Goal: Information Seeking & Learning: Learn about a topic

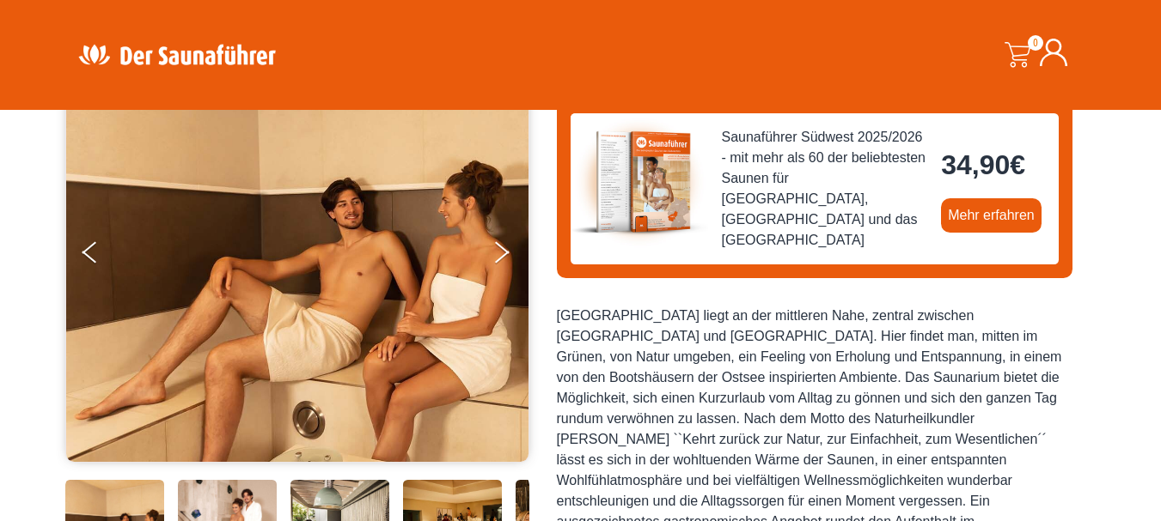
scroll to position [172, 0]
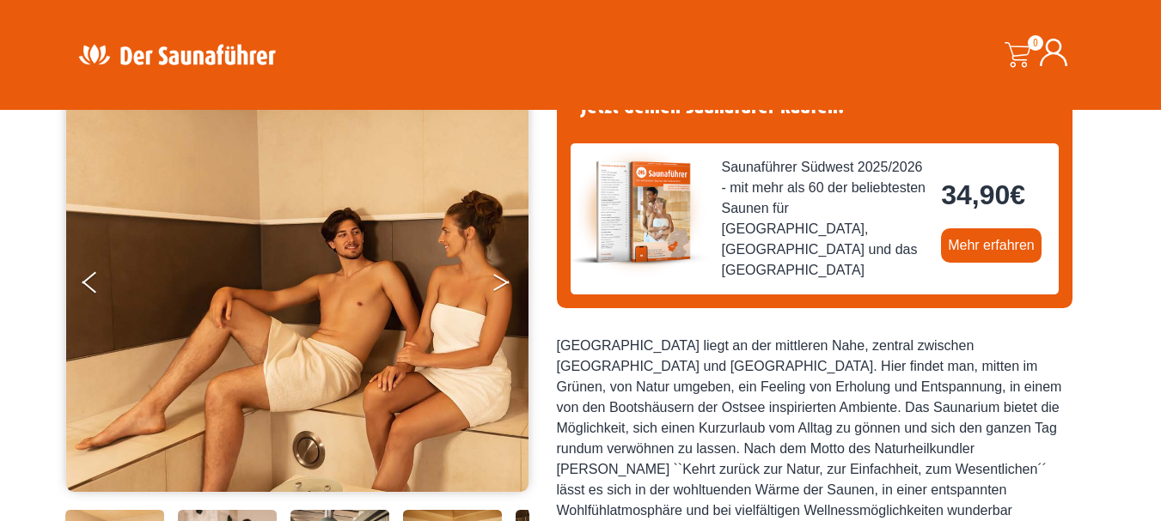
click at [501, 276] on button "Next" at bounding box center [512, 286] width 43 height 43
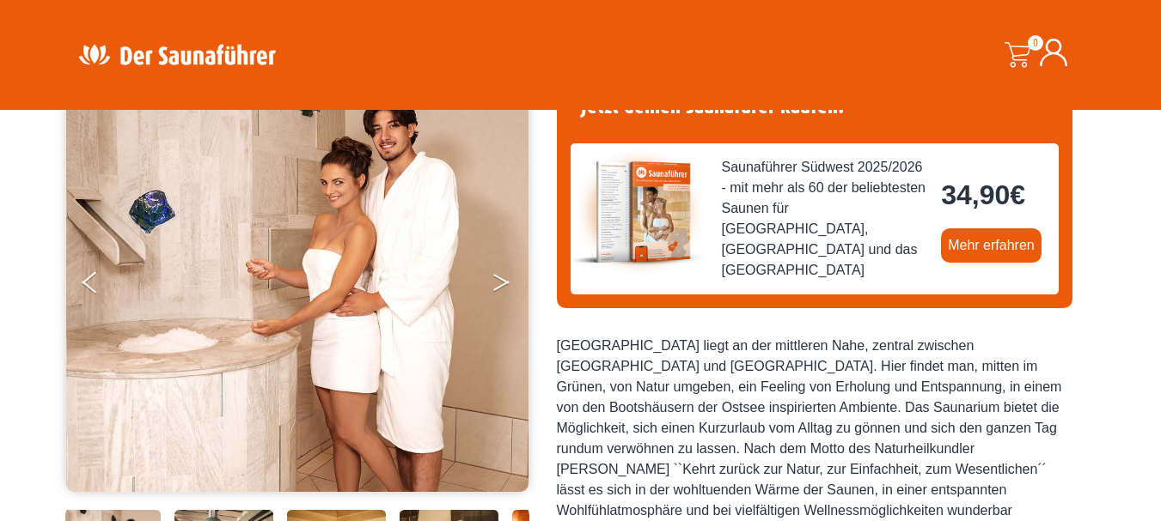
click at [501, 276] on button "Next" at bounding box center [512, 286] width 43 height 43
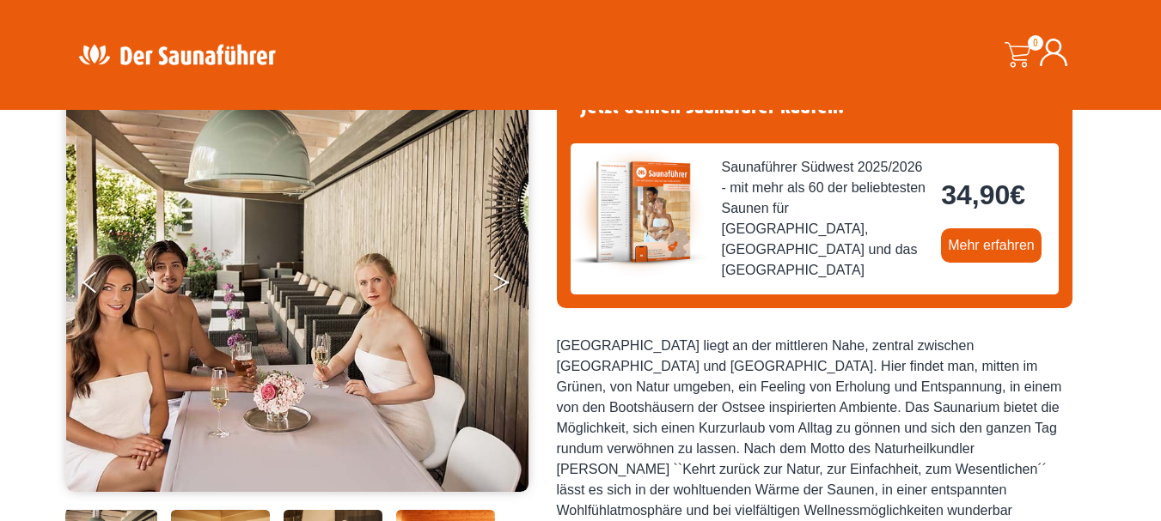
click at [501, 276] on button "Next" at bounding box center [512, 286] width 43 height 43
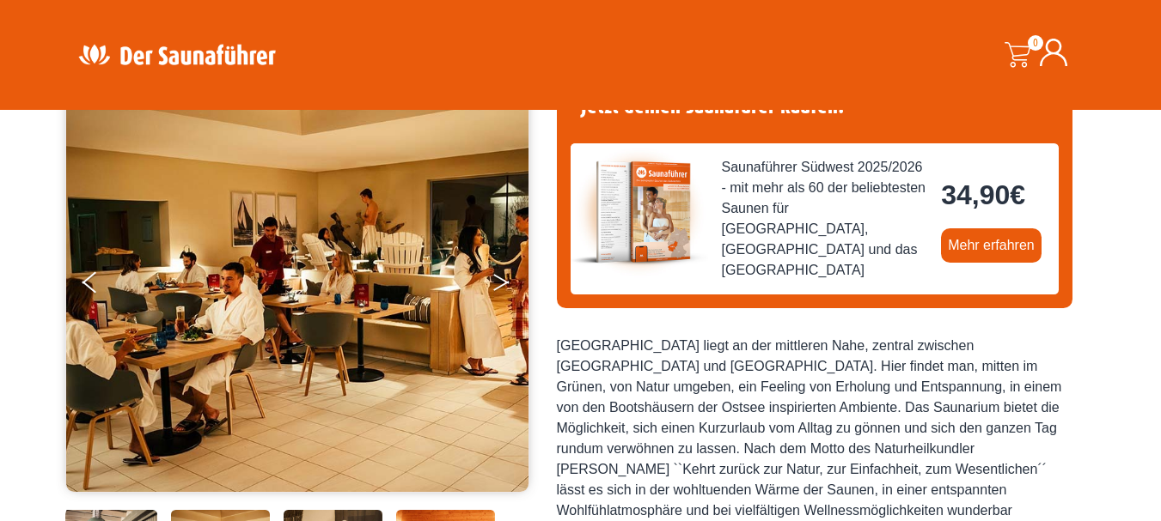
click at [501, 276] on button "Next" at bounding box center [512, 286] width 43 height 43
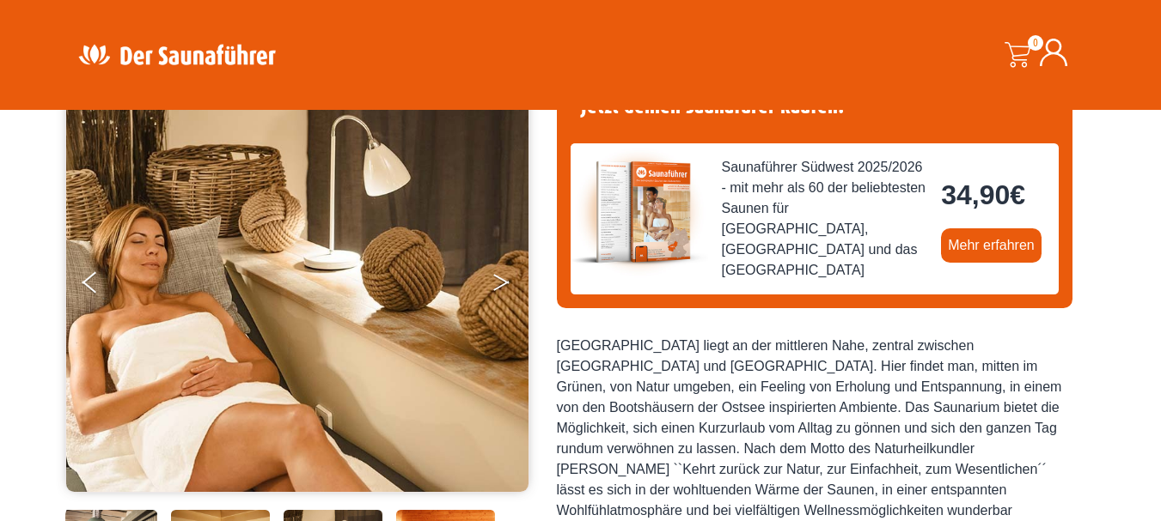
click at [501, 276] on button "Next" at bounding box center [512, 286] width 43 height 43
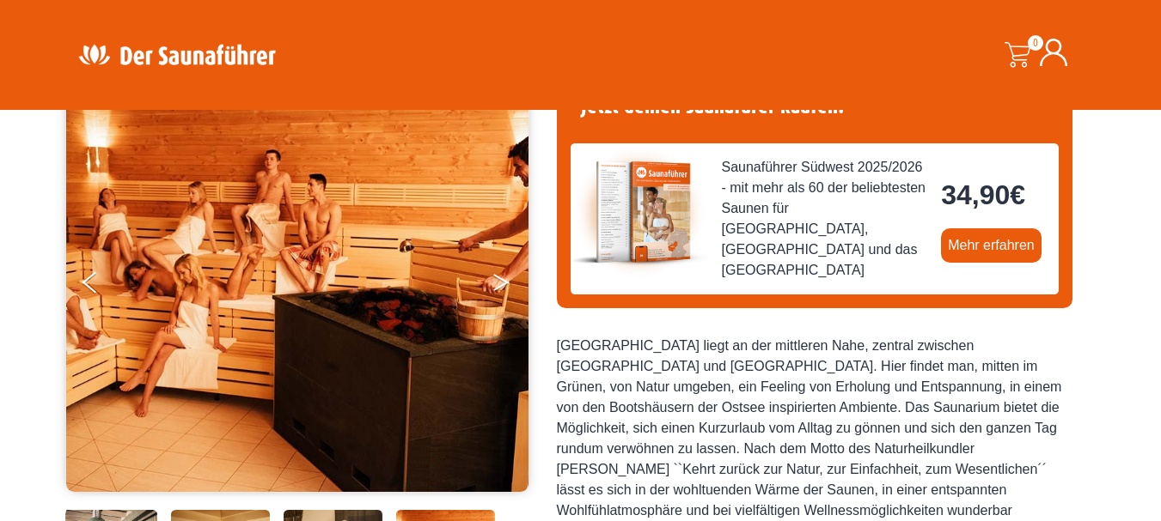
click at [502, 276] on button "Next" at bounding box center [512, 286] width 43 height 43
click at [500, 282] on button "Next" at bounding box center [512, 286] width 43 height 43
click at [497, 278] on icon "Next" at bounding box center [500, 279] width 15 height 10
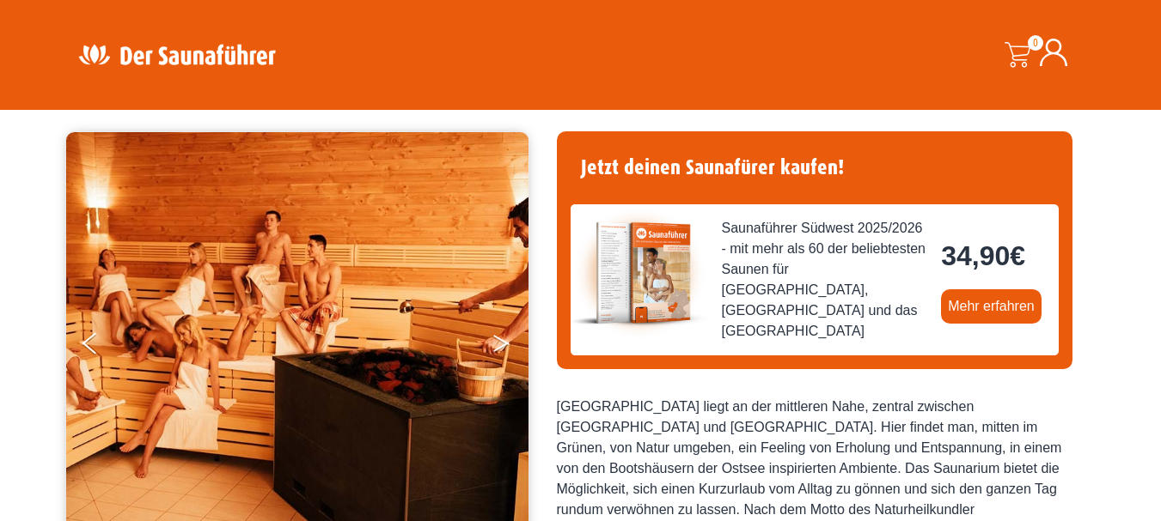
scroll to position [86, 0]
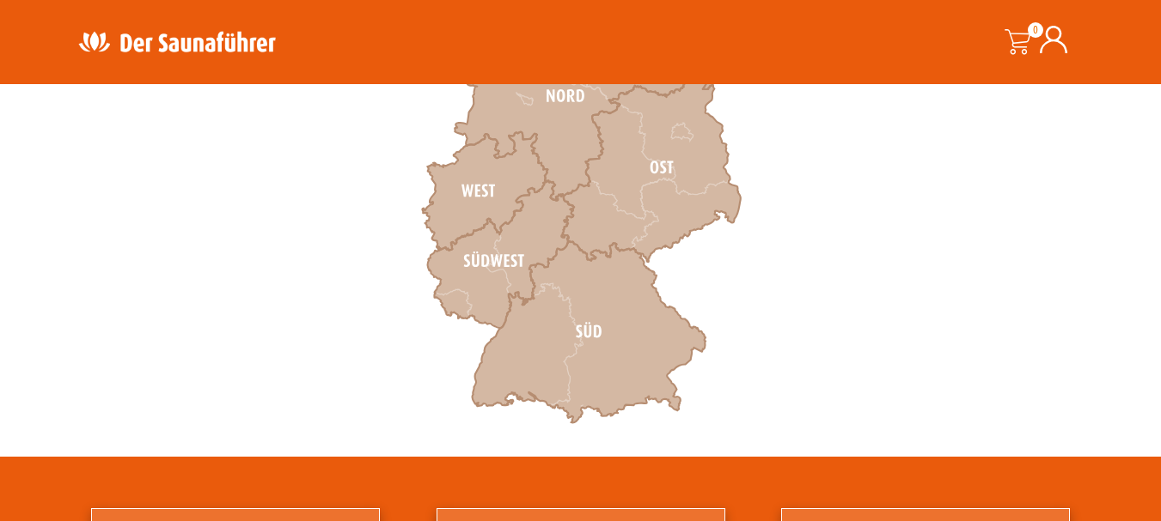
scroll to position [687, 0]
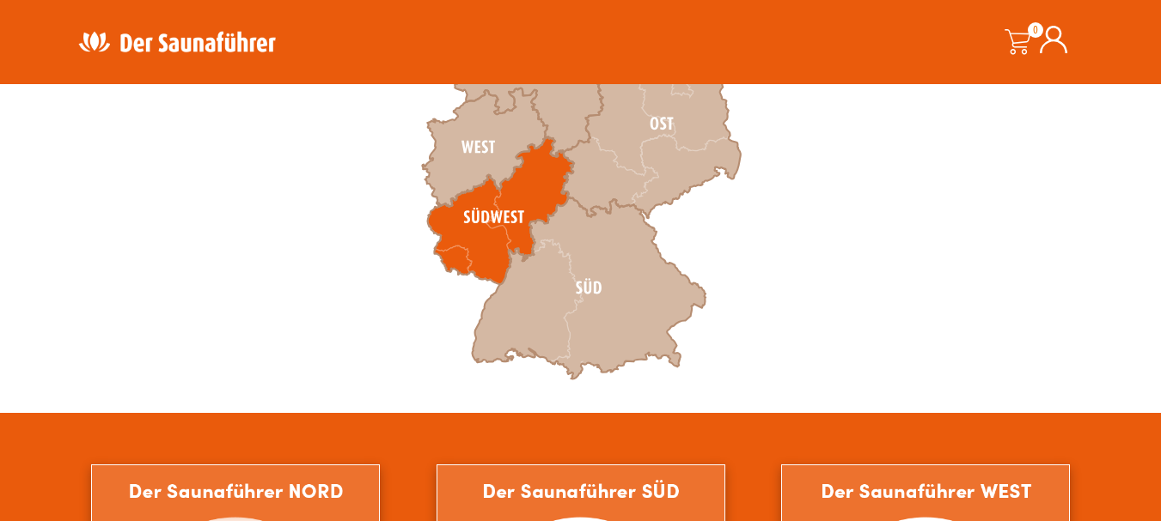
click at [483, 211] on icon at bounding box center [500, 211] width 146 height 148
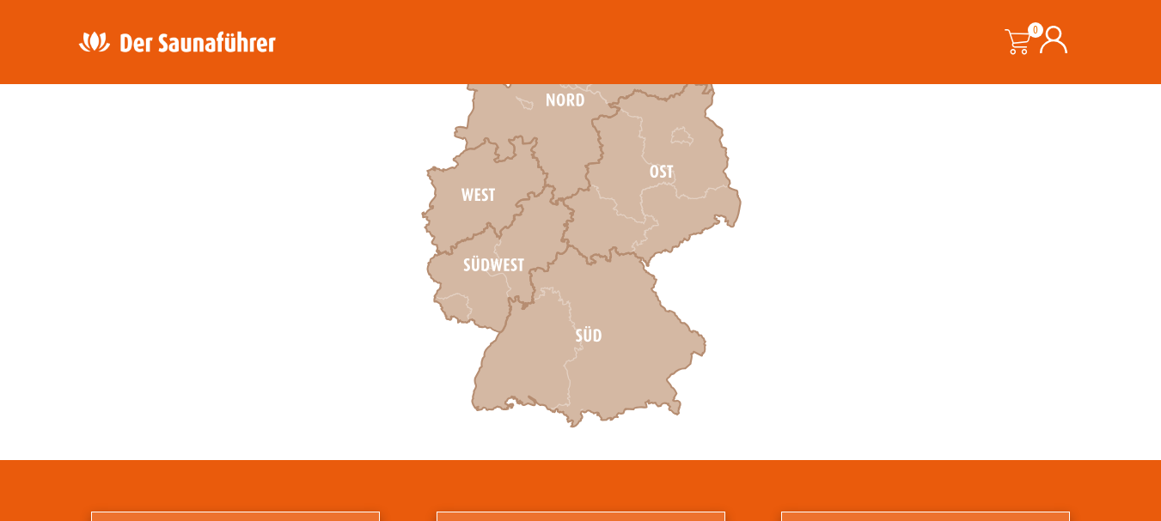
scroll to position [601, 0]
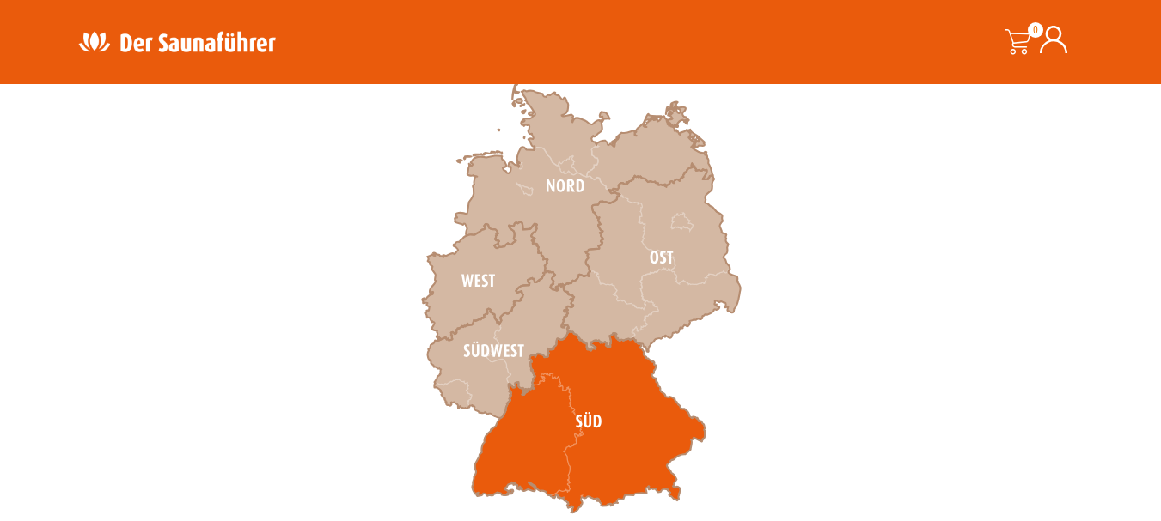
click at [586, 408] on icon at bounding box center [589, 422] width 234 height 182
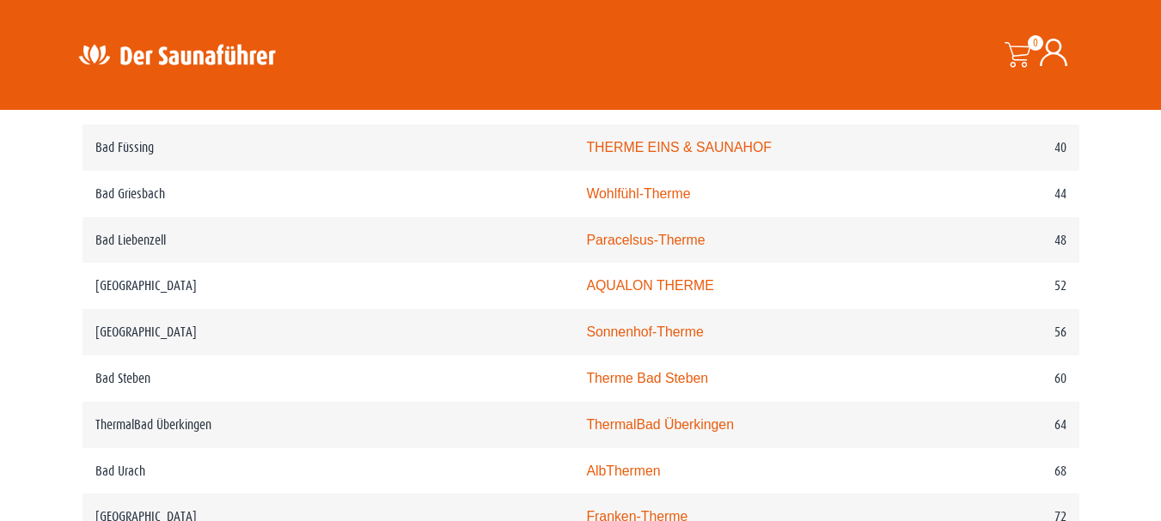
scroll to position [1117, 0]
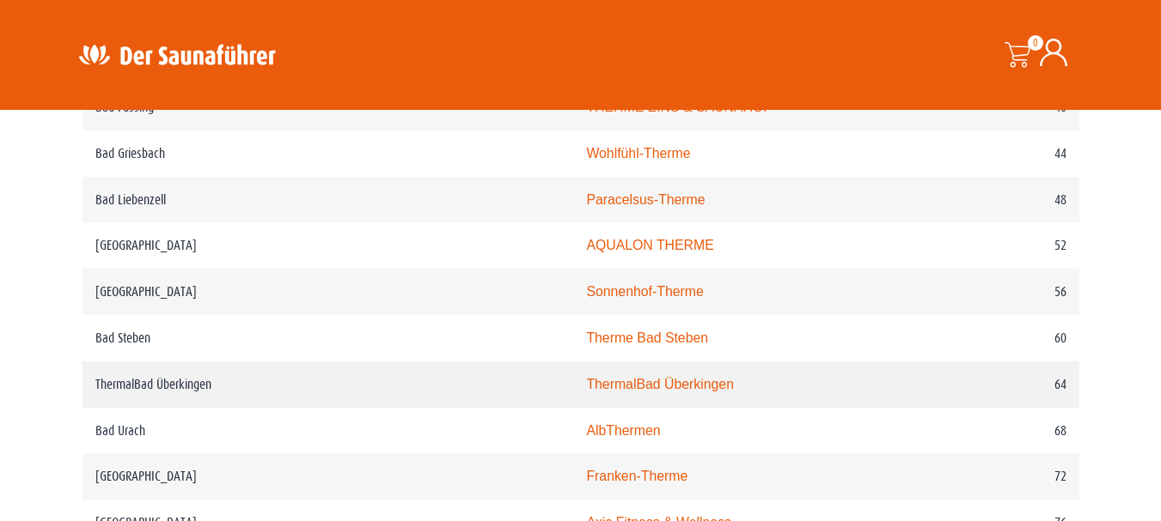
click at [586, 389] on link "ThermalBad Überkingen" at bounding box center [660, 384] width 148 height 15
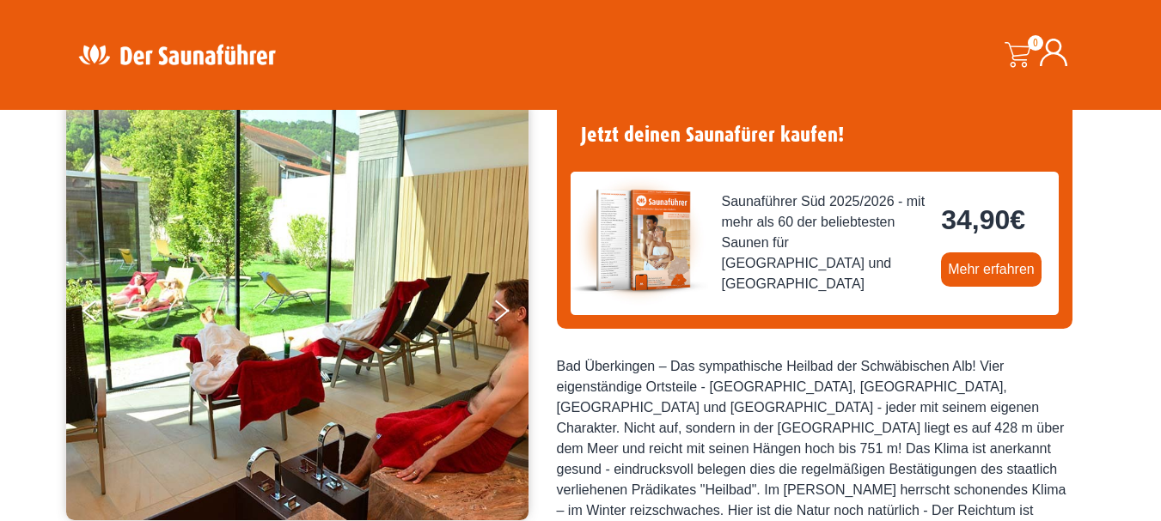
scroll to position [172, 0]
